Goal: Entertainment & Leisure: Consume media (video, audio)

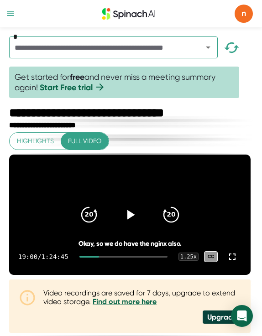
click at [130, 219] on icon at bounding box center [131, 215] width 8 height 10
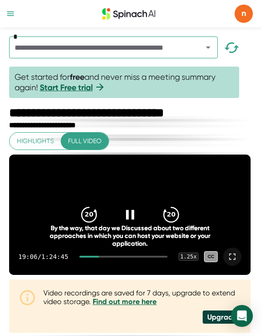
click at [230, 262] on icon at bounding box center [232, 256] width 11 height 11
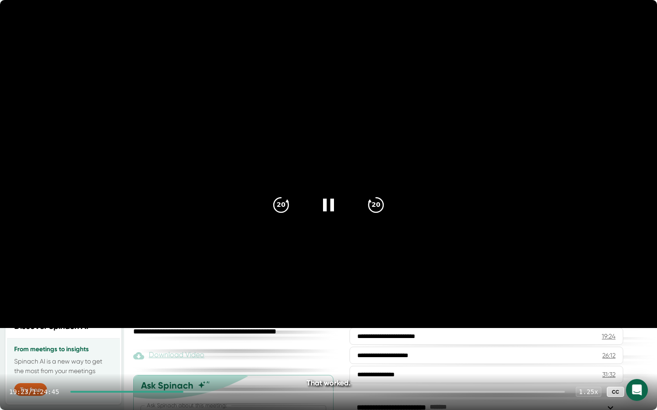
drag, startPoint x: 465, startPoint y: 150, endPoint x: 391, endPoint y: 188, distance: 84.2
click at [261, 188] on div "20 20" at bounding box center [328, 205] width 131 height 36
click at [261, 200] on icon at bounding box center [327, 204] width 11 height 13
click at [261, 209] on icon at bounding box center [330, 204] width 10 height 13
click at [261, 209] on icon "20" at bounding box center [280, 205] width 23 height 23
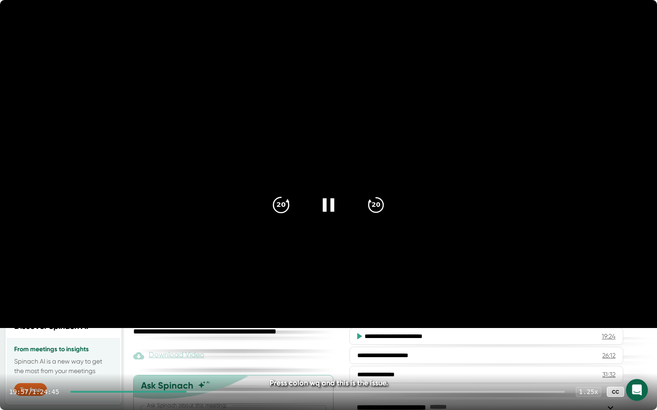
click at [261, 199] on icon "20" at bounding box center [280, 205] width 23 height 23
click at [261, 202] on icon at bounding box center [287, 200] width 3 height 3
click at [261, 206] on icon at bounding box center [327, 204] width 11 height 13
click at [261, 206] on icon at bounding box center [330, 204] width 10 height 13
click at [261, 336] on icon at bounding box center [638, 392] width 11 height 11
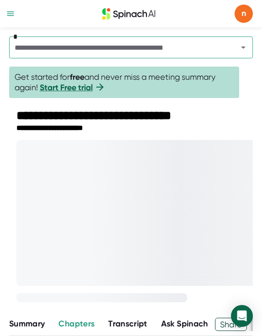
click at [173, 128] on div "**********" at bounding box center [137, 128] width 243 height 9
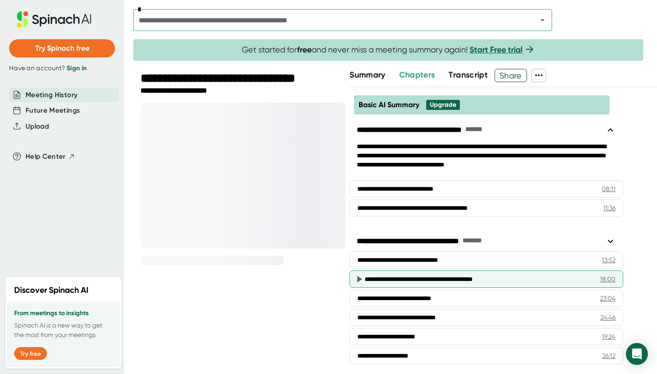
click at [261, 278] on div "**********" at bounding box center [478, 278] width 228 height 9
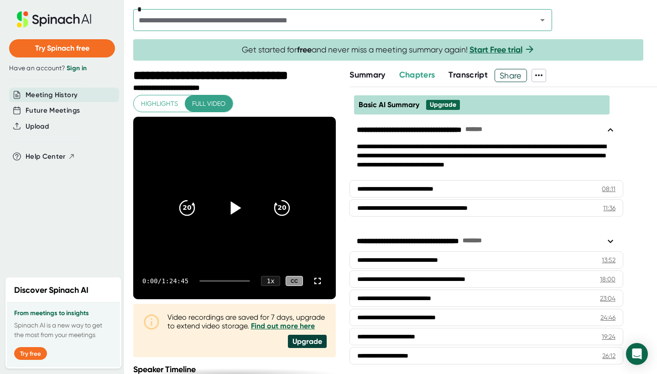
click at [233, 208] on icon at bounding box center [236, 207] width 10 height 13
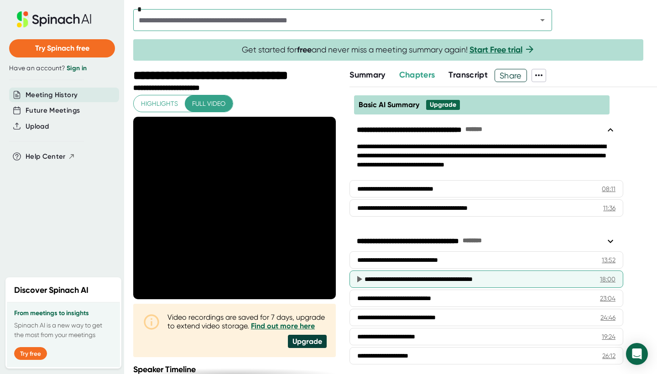
click at [261, 279] on div "**********" at bounding box center [478, 278] width 228 height 9
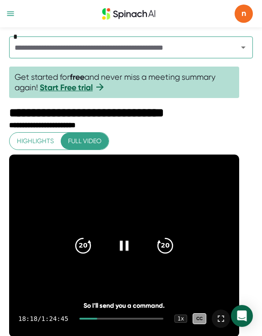
click at [226, 317] on icon at bounding box center [220, 318] width 11 height 11
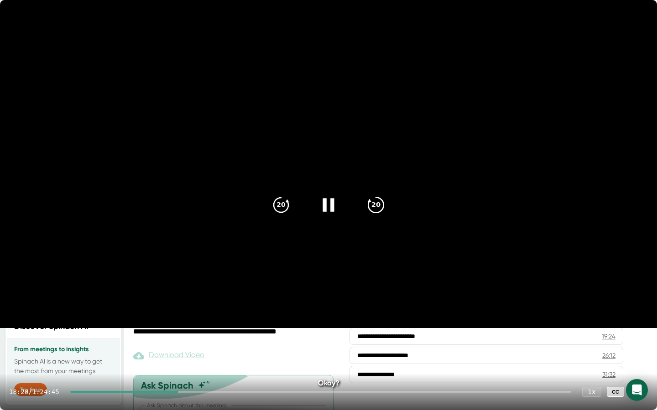
click at [261, 212] on icon "20" at bounding box center [375, 205] width 23 height 23
click at [261, 200] on icon at bounding box center [328, 205] width 23 height 23
click at [261, 336] on icon at bounding box center [638, 392] width 11 height 11
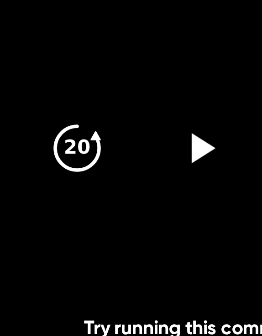
click at [121, 241] on icon at bounding box center [125, 246] width 8 height 10
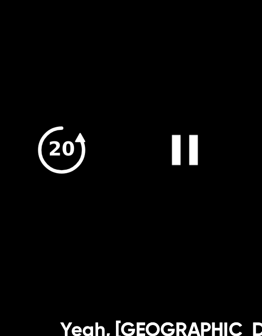
scroll to position [70, 0]
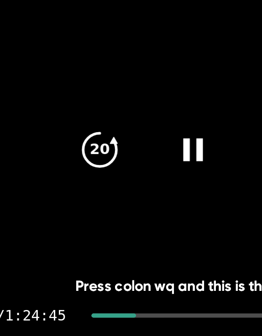
click at [120, 171] on icon at bounding box center [124, 176] width 9 height 10
click at [121, 171] on icon at bounding box center [125, 176] width 8 height 10
click at [115, 167] on icon at bounding box center [123, 175] width 17 height 17
click at [121, 171] on icon at bounding box center [125, 176] width 8 height 10
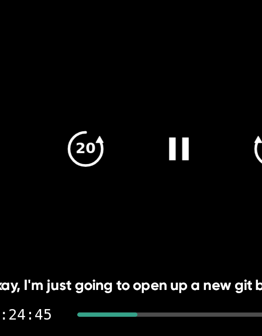
click at [115, 167] on icon at bounding box center [123, 175] width 17 height 17
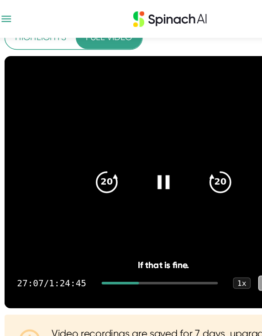
scroll to position [107, 0]
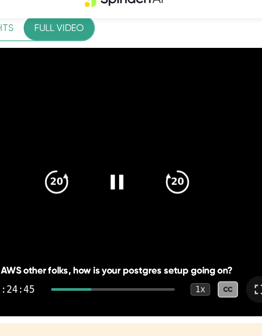
click at [174, 207] on div "1 x" at bounding box center [180, 211] width 13 height 9
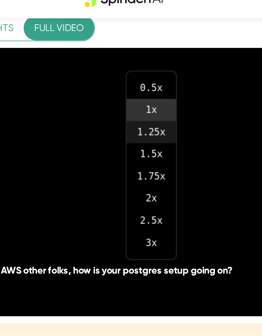
click at [130, 97] on li "1.25 x" at bounding box center [147, 104] width 34 height 15
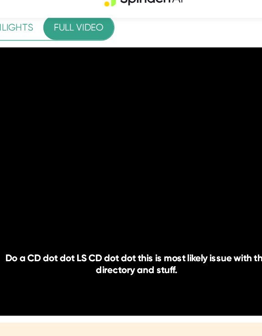
scroll to position [98, 0]
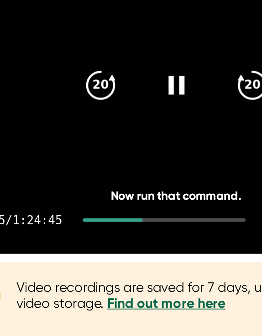
click at [121, 101] on icon at bounding box center [129, 96] width 17 height 17
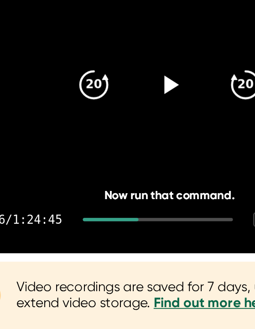
click at [124, 97] on icon at bounding box center [128, 97] width 8 height 10
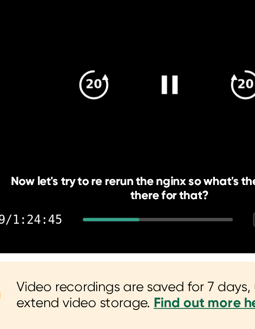
click at [118, 101] on icon at bounding box center [126, 96] width 17 height 17
click at [124, 94] on icon at bounding box center [128, 97] width 8 height 10
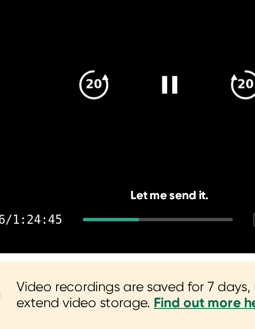
scroll to position [97, 0]
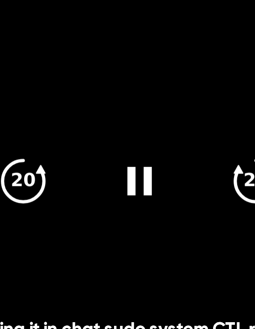
click at [118, 140] on icon at bounding box center [126, 148] width 17 height 17
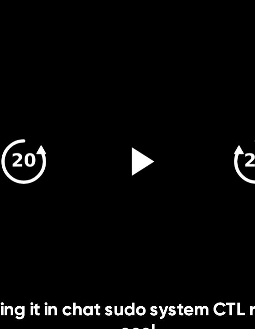
click at [118, 140] on icon at bounding box center [126, 148] width 17 height 17
click at [124, 144] on icon at bounding box center [128, 149] width 8 height 10
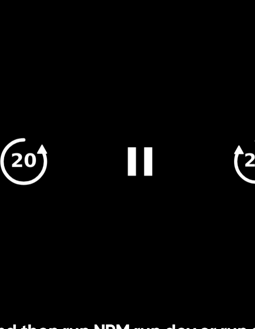
click at [74, 137] on icon "20" at bounding box center [85, 148] width 23 height 23
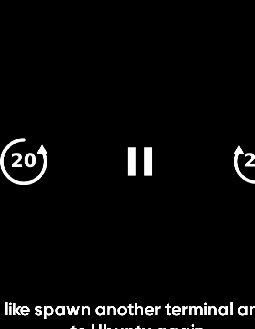
click at [74, 137] on icon "20" at bounding box center [85, 148] width 23 height 23
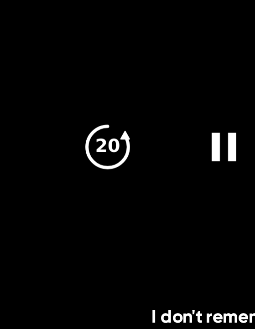
click at [118, 140] on icon at bounding box center [126, 148] width 17 height 17
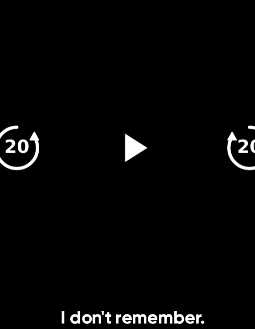
click at [118, 140] on icon at bounding box center [126, 148] width 17 height 17
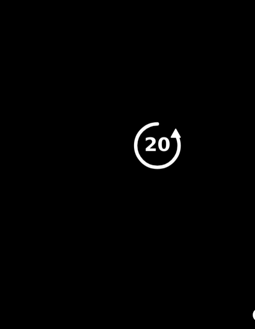
click at [74, 137] on icon "20" at bounding box center [85, 148] width 23 height 23
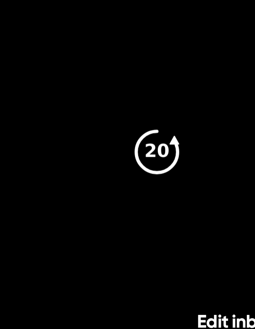
click at [112, 134] on div at bounding box center [126, 148] width 29 height 29
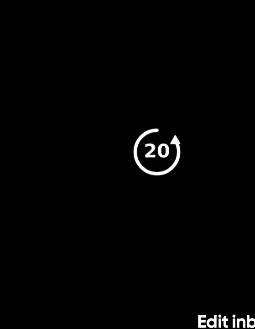
click at [74, 137] on icon "20" at bounding box center [85, 148] width 23 height 23
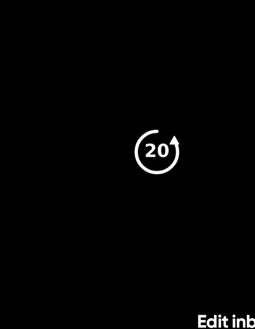
click at [112, 134] on div at bounding box center [126, 148] width 29 height 29
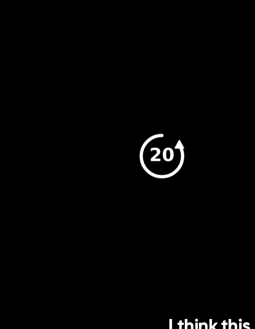
click at [112, 134] on div at bounding box center [126, 148] width 29 height 29
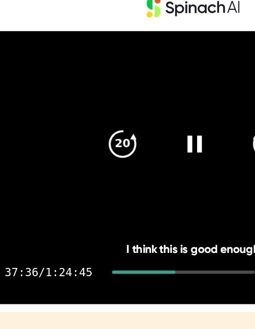
scroll to position [163, 0]
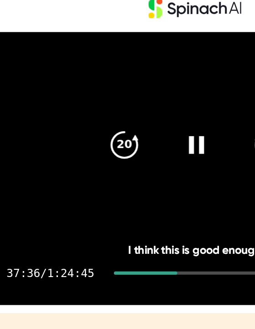
click at [122, 85] on icon at bounding box center [126, 83] width 9 height 10
click at [118, 85] on icon at bounding box center [126, 82] width 17 height 17
click at [74, 80] on icon "20" at bounding box center [85, 82] width 23 height 23
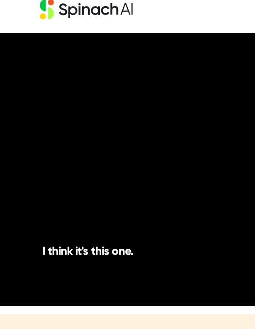
scroll to position [163, 0]
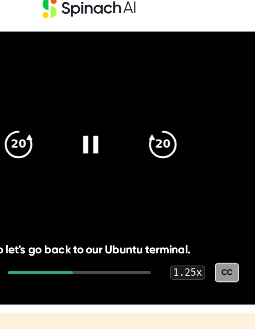
click at [118, 85] on icon at bounding box center [126, 82] width 17 height 17
click at [124, 83] on icon at bounding box center [128, 83] width 8 height 10
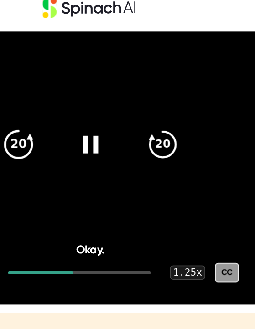
click at [74, 84] on icon "20" at bounding box center [85, 82] width 23 height 23
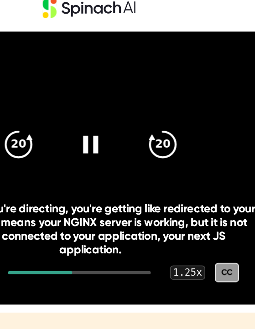
click at [118, 83] on icon at bounding box center [126, 82] width 17 height 17
click at [118, 77] on icon at bounding box center [126, 82] width 17 height 17
click at [74, 85] on icon "20" at bounding box center [85, 82] width 23 height 23
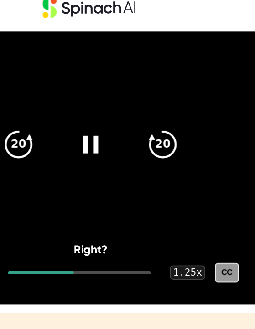
click at [112, 87] on div at bounding box center [126, 82] width 29 height 29
click at [124, 81] on icon at bounding box center [128, 83] width 8 height 10
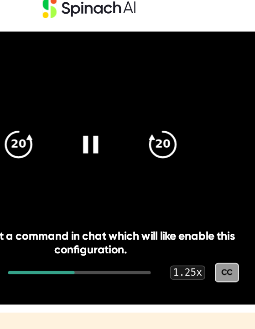
click at [118, 83] on icon at bounding box center [126, 82] width 17 height 17
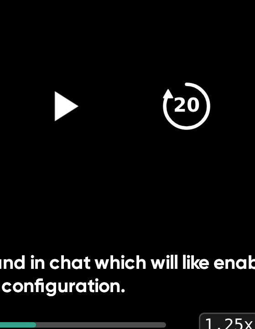
click at [118, 141] on icon at bounding box center [126, 149] width 17 height 17
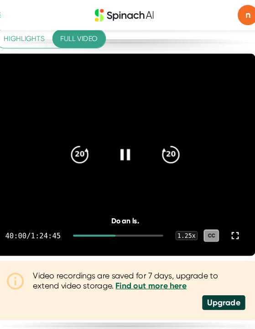
scroll to position [58, 0]
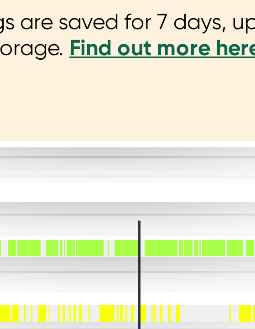
click at [156, 42] on icon "20" at bounding box center [167, 42] width 23 height 23
click at [156, 43] on icon "20" at bounding box center [167, 42] width 23 height 23
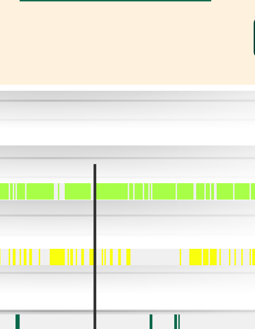
click at [171, 111] on div "1.25 x" at bounding box center [181, 115] width 21 height 9
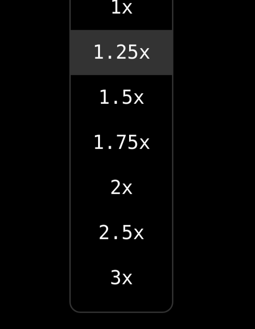
click at [67, 43] on div at bounding box center [127, 164] width 255 height 329
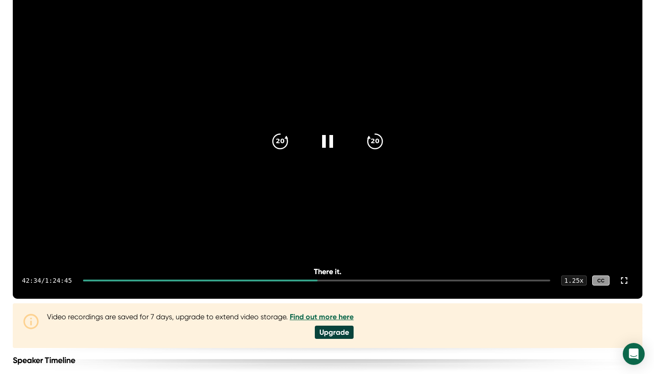
scroll to position [171, 0]
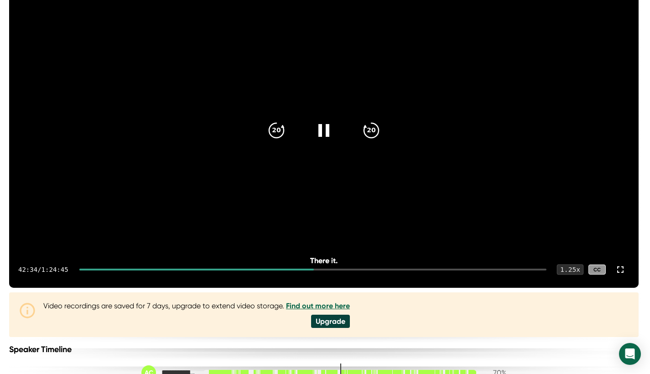
click at [254, 275] on div "1.25 x" at bounding box center [569, 269] width 27 height 10
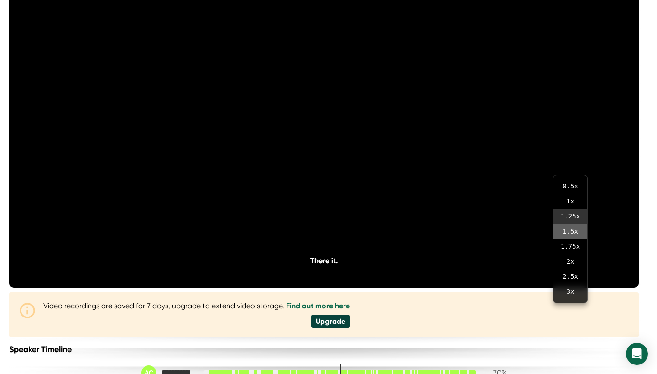
click at [254, 230] on li "1.5 x" at bounding box center [570, 231] width 34 height 15
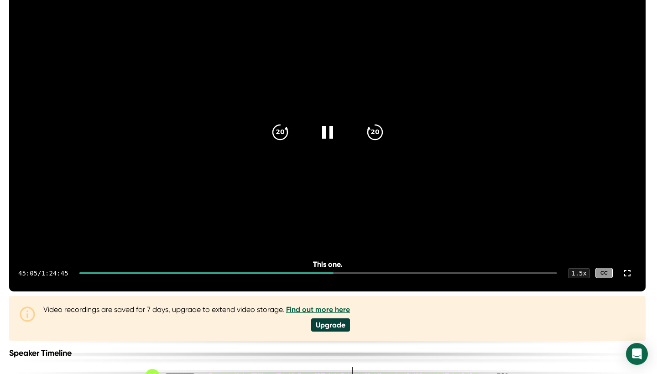
click at [254, 143] on icon at bounding box center [327, 132] width 22 height 22
click at [254, 144] on icon at bounding box center [326, 132] width 23 height 23
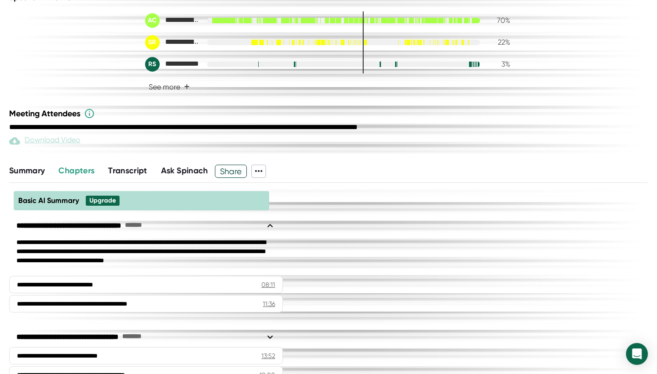
scroll to position [163, 0]
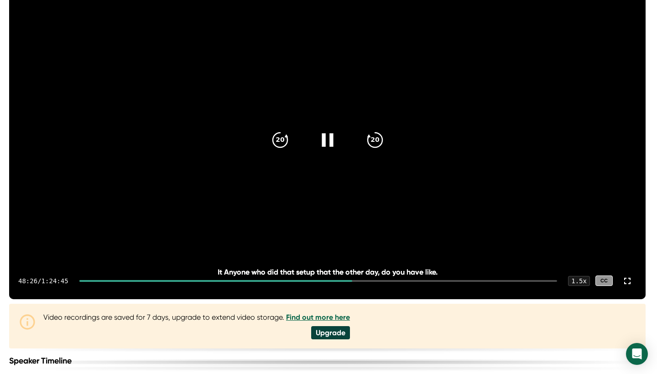
click at [254, 150] on icon at bounding box center [326, 140] width 23 height 23
